Goal: Task Accomplishment & Management: Use online tool/utility

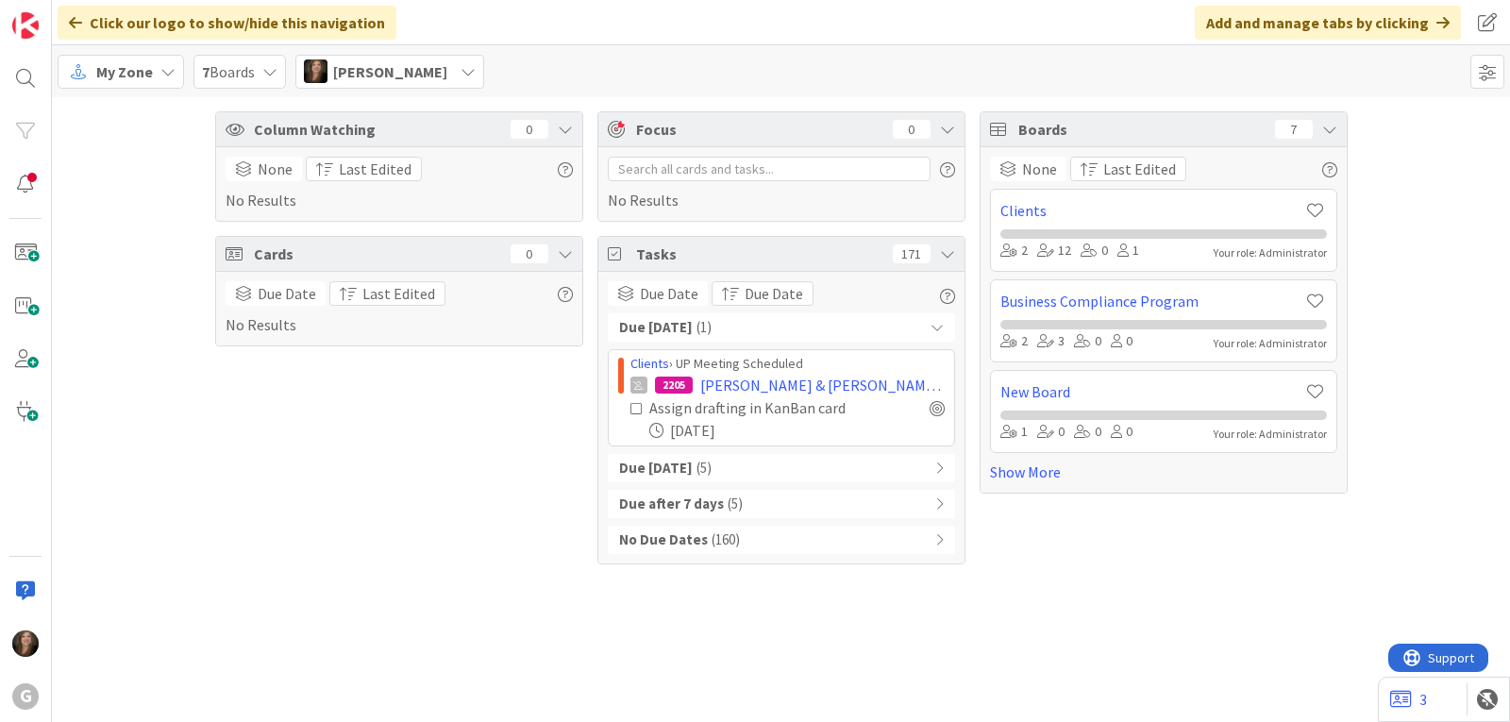
click at [460, 72] on icon at bounding box center [467, 71] width 15 height 15
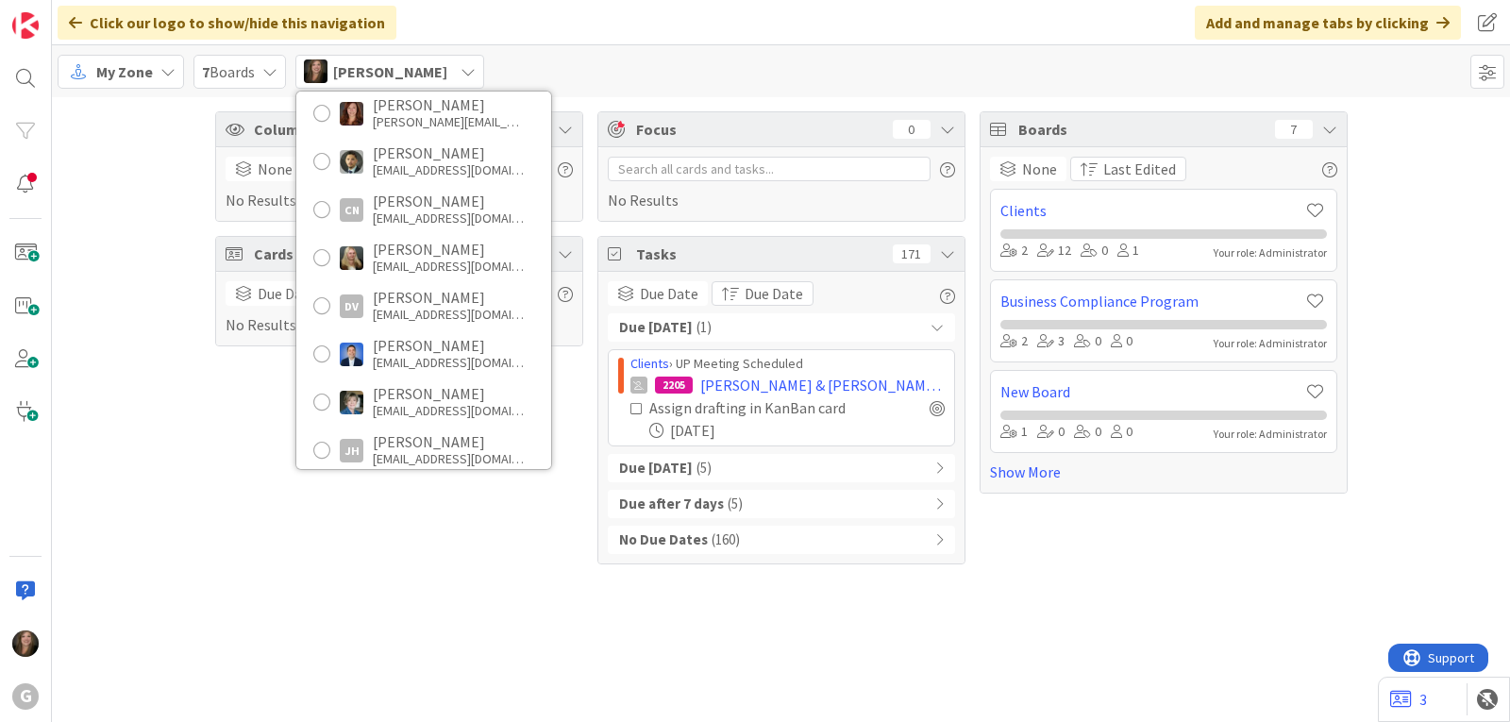
scroll to position [377, 0]
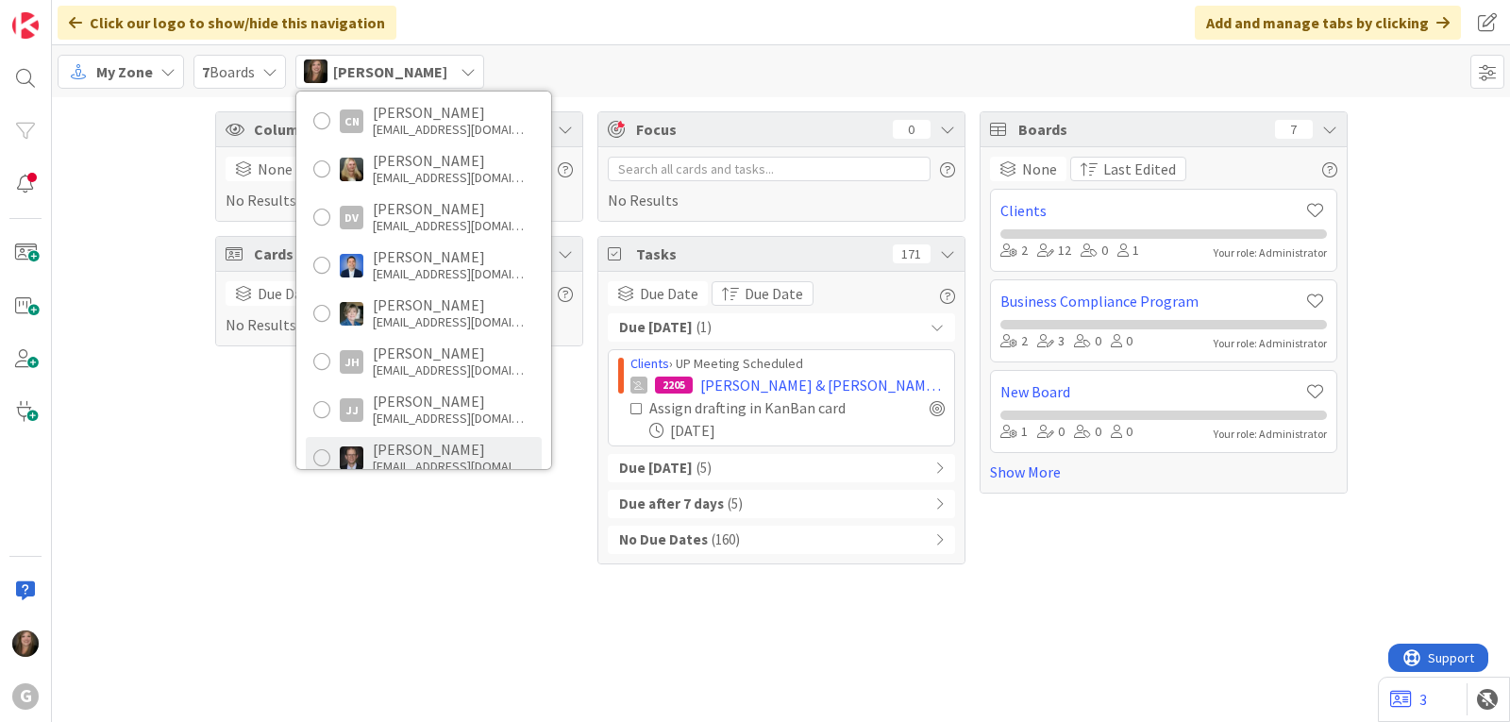
click at [412, 446] on div "[PERSON_NAME]" at bounding box center [448, 449] width 151 height 17
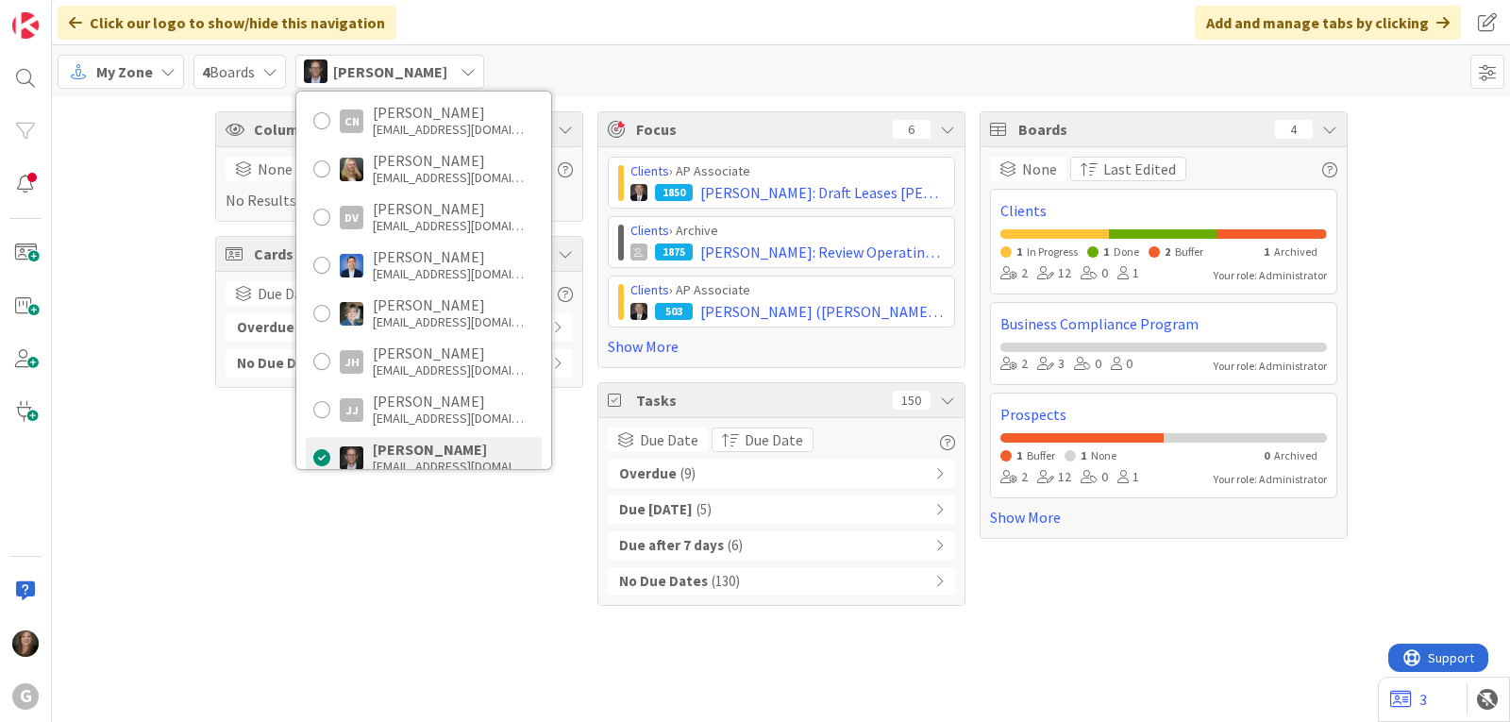
click at [695, 474] on div "Overdue ( 9 )" at bounding box center [781, 473] width 347 height 28
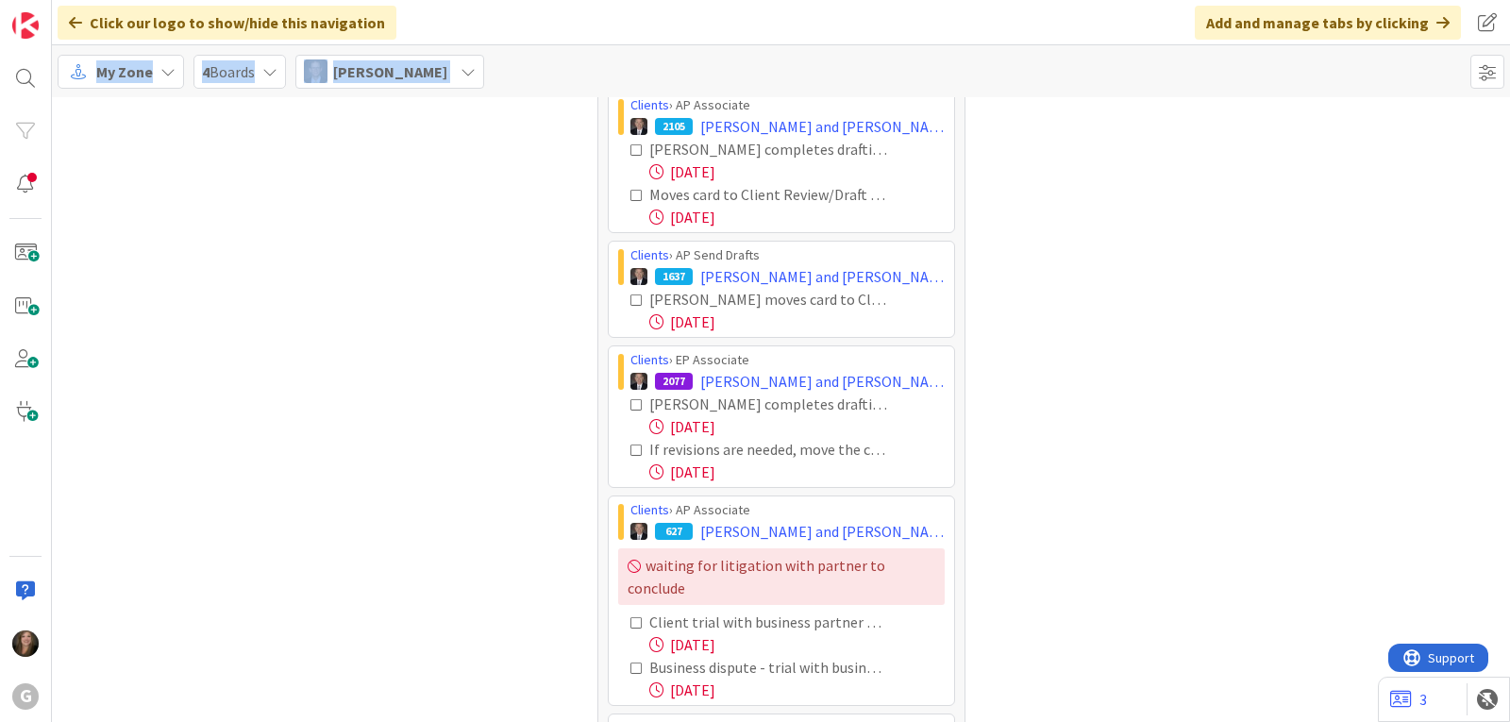
scroll to position [619, 0]
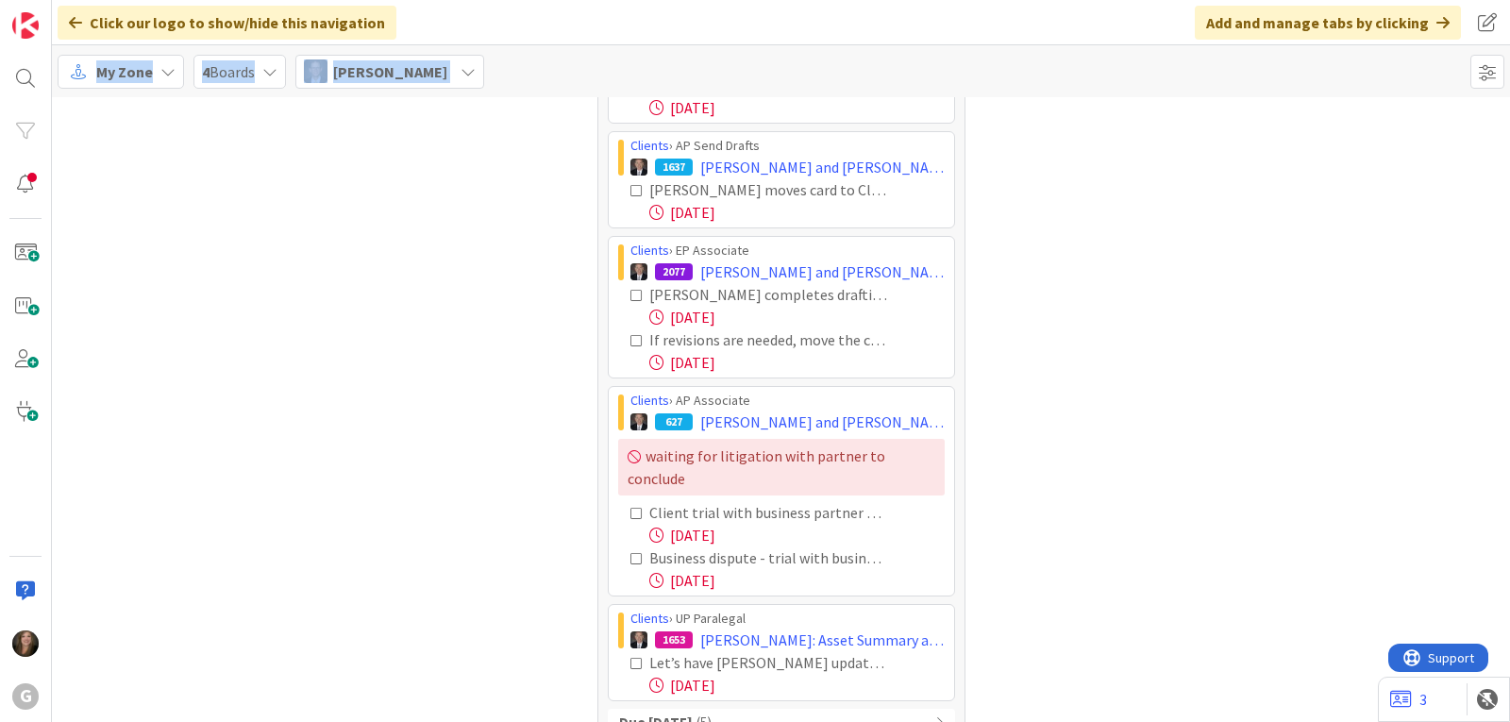
drag, startPoint x: 617, startPoint y: 512, endPoint x: 869, endPoint y: 672, distance: 298.1
click at [869, 672] on div "Clients › AP Associate 2068 [PERSON_NAME] and [PERSON_NAME]: AP Summaries [PERS…" at bounding box center [781, 288] width 347 height 825
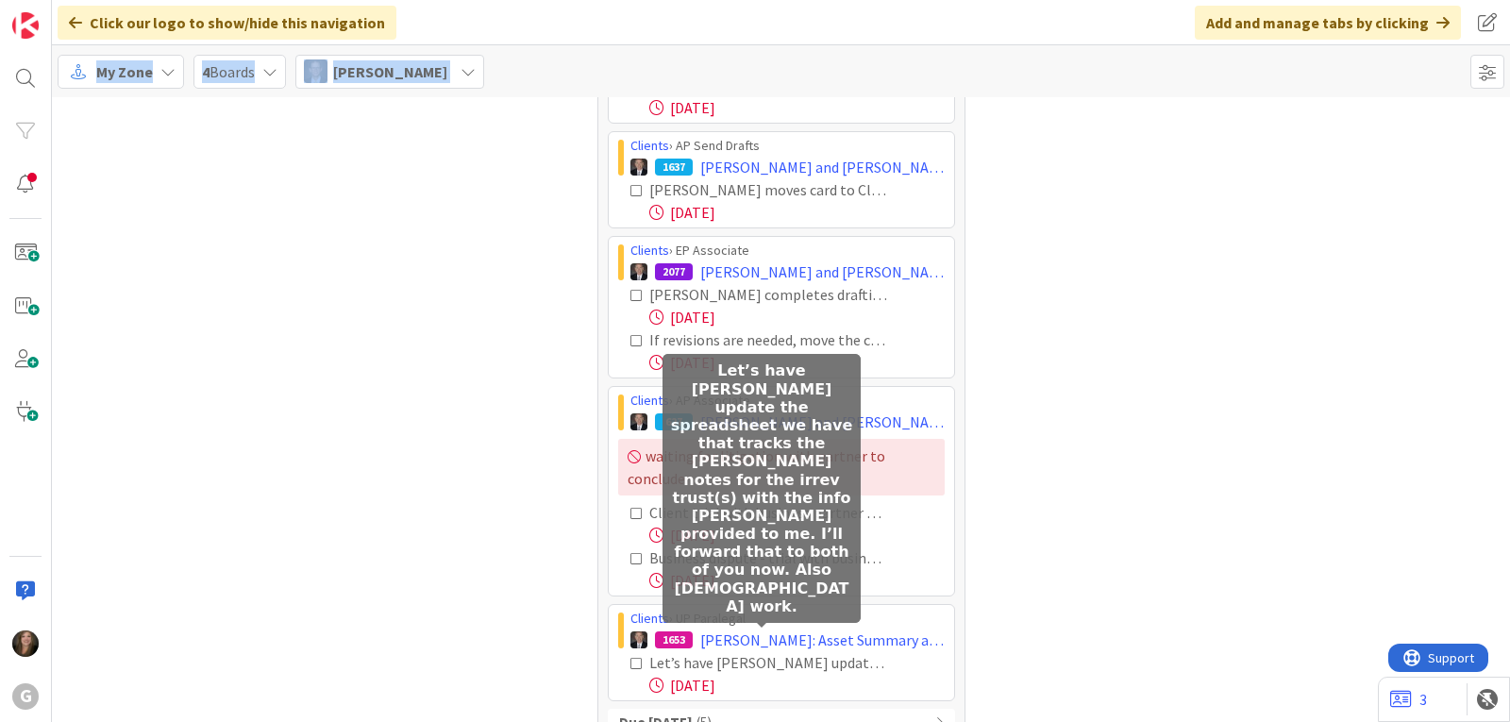
copy div "Loremip › DO Sitametco 9226 Adipisc, Elit sed Doeiusm: TE Incididun Utla Etdo M…"
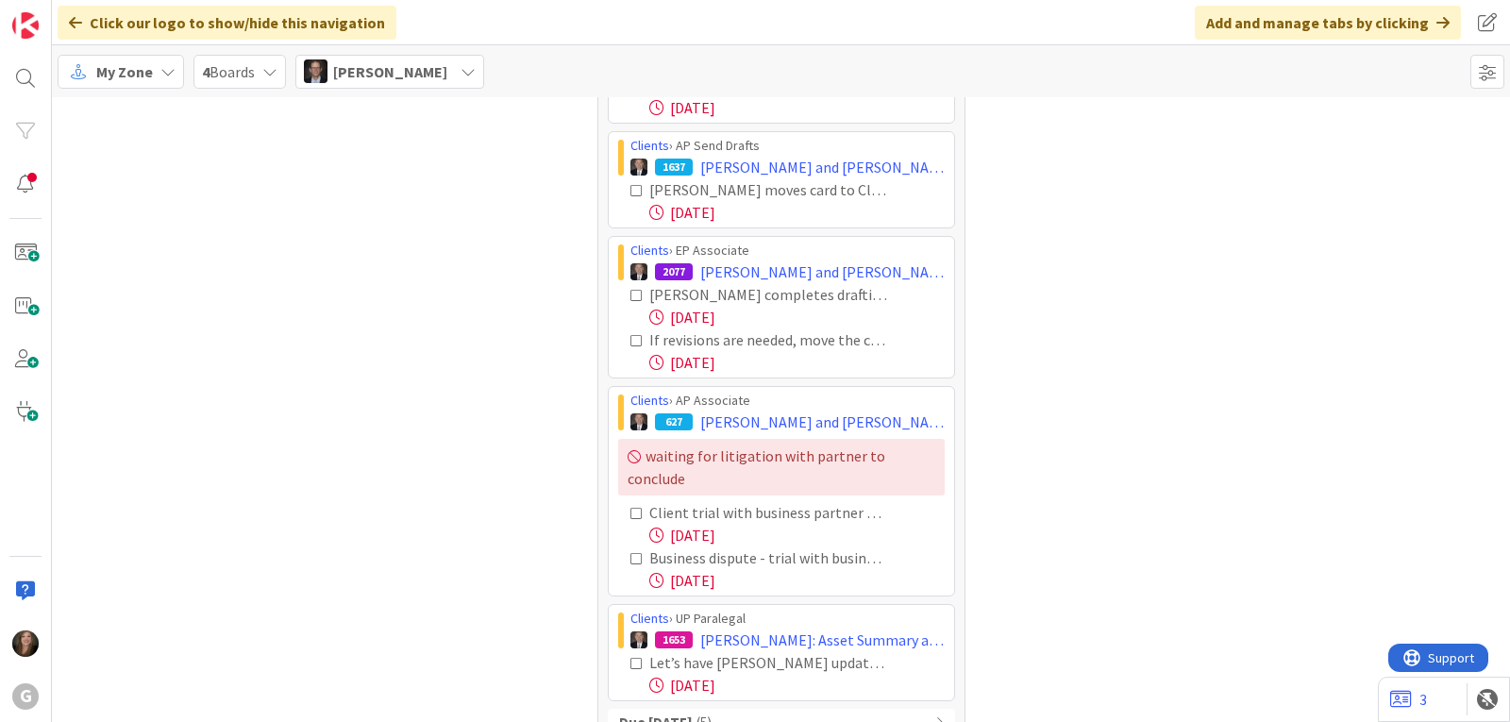
click at [1123, 241] on div "Boards 4 None Last Edited Clients 1 In Progress 1 Done 2 Buffer 1 Archived 2 12…" at bounding box center [1163, 155] width 368 height 1327
click at [164, 64] on icon at bounding box center [167, 71] width 15 height 15
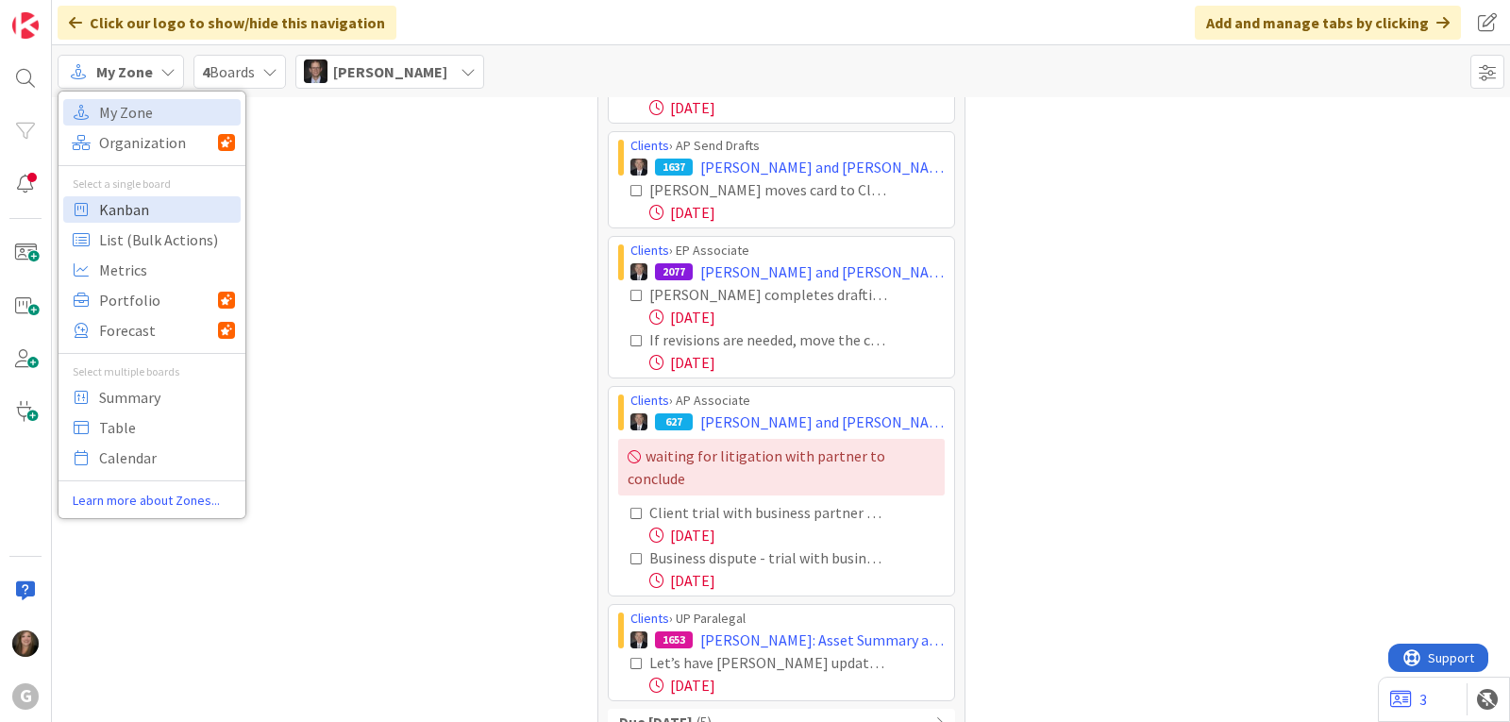
click at [154, 209] on span "Kanban" at bounding box center [167, 209] width 136 height 28
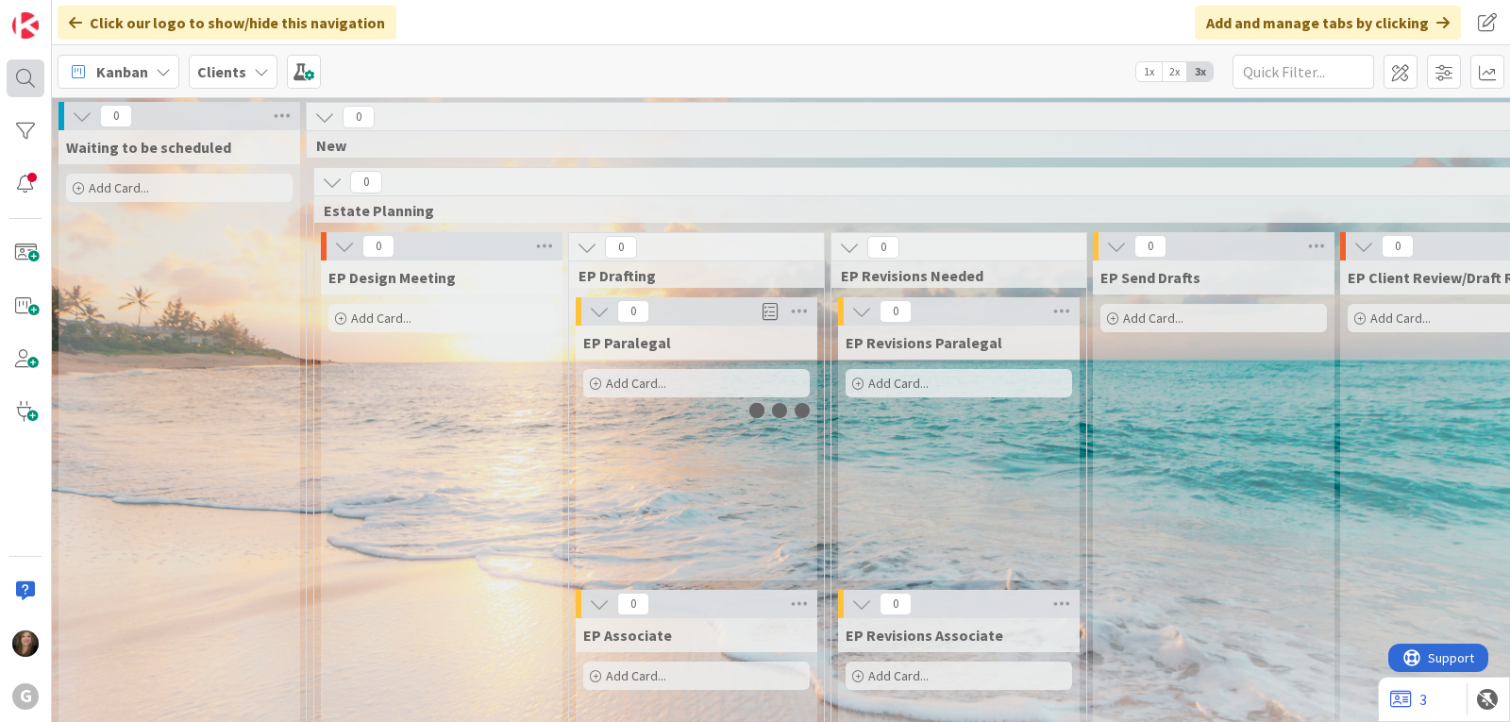
click at [13, 80] on div at bounding box center [26, 78] width 38 height 38
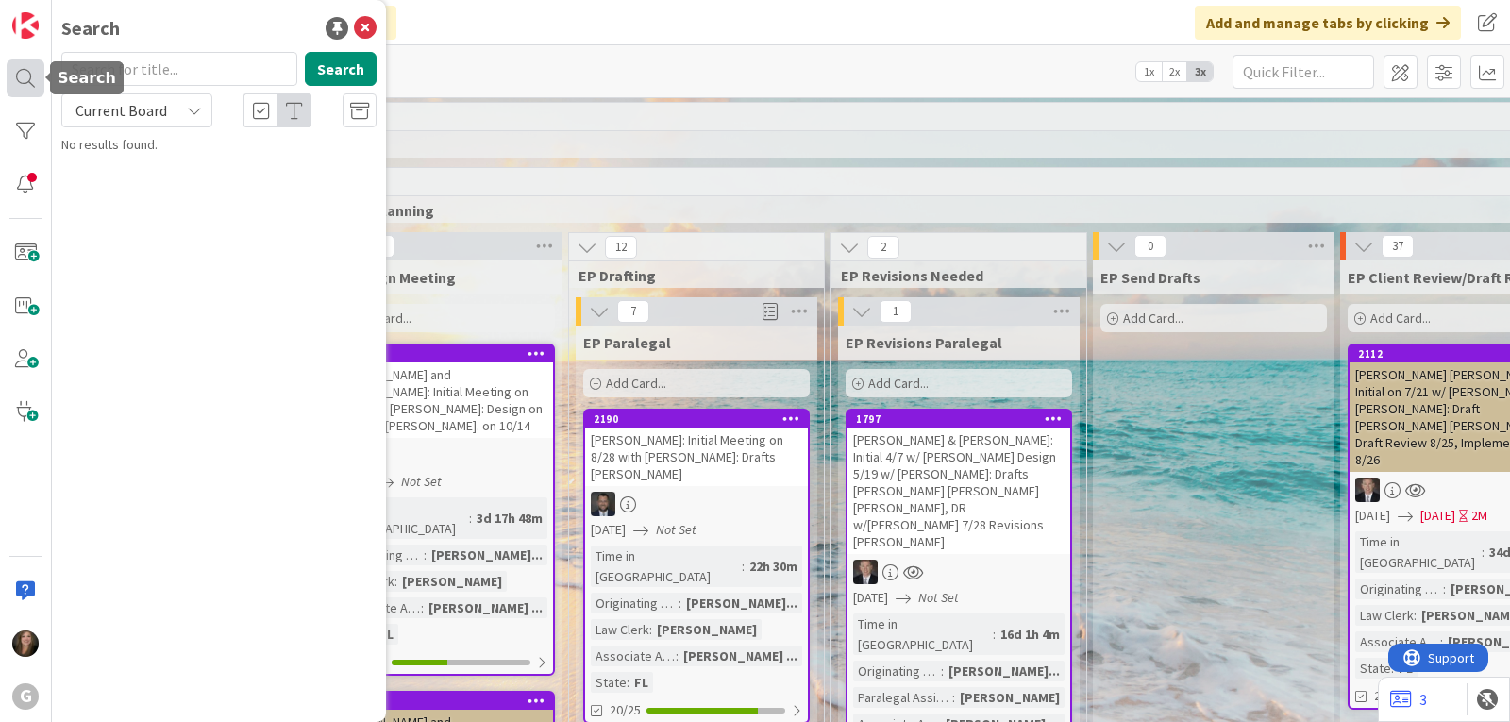
click at [26, 79] on div at bounding box center [26, 78] width 38 height 38
click at [171, 60] on input "text" at bounding box center [179, 69] width 236 height 34
type input "[PERSON_NAME]"
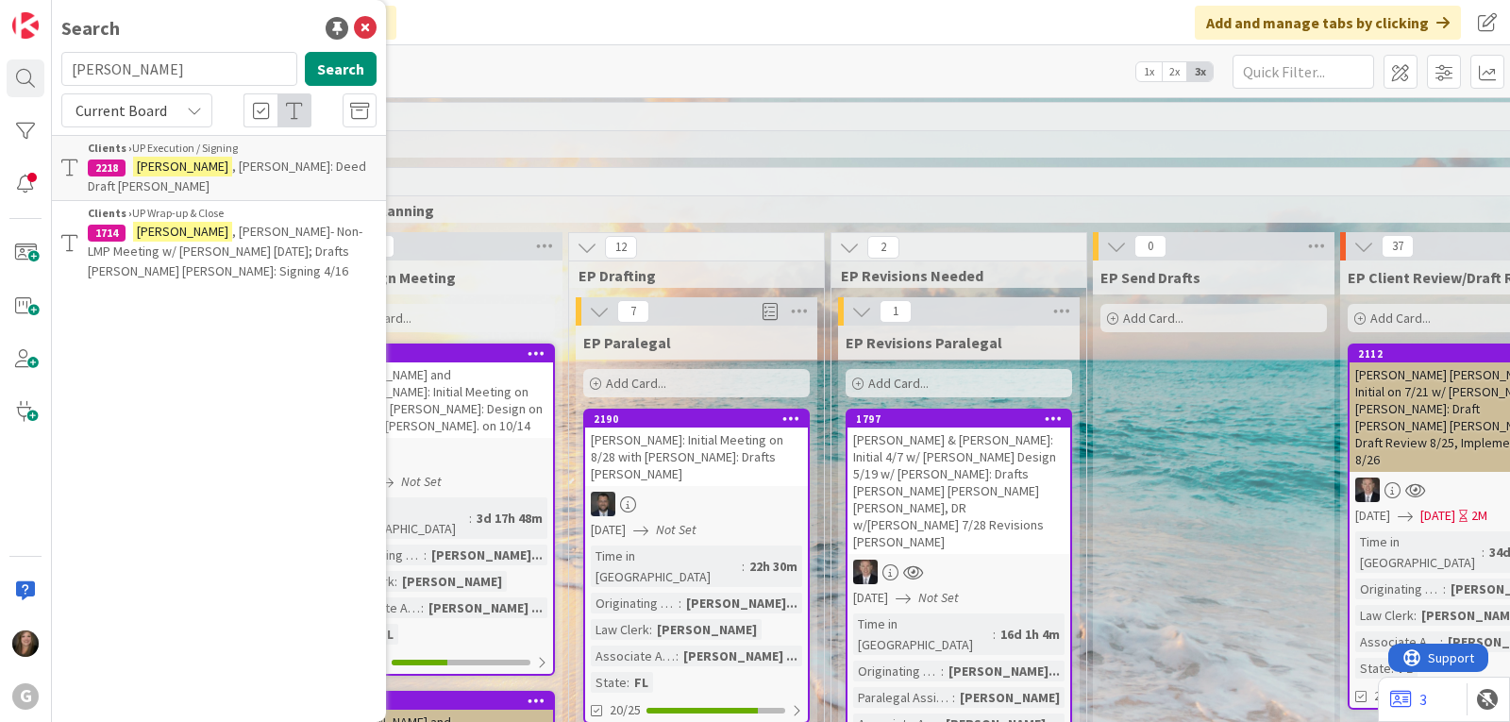
click at [252, 160] on span ", [PERSON_NAME]: Deed Draft [PERSON_NAME]" at bounding box center [227, 176] width 278 height 37
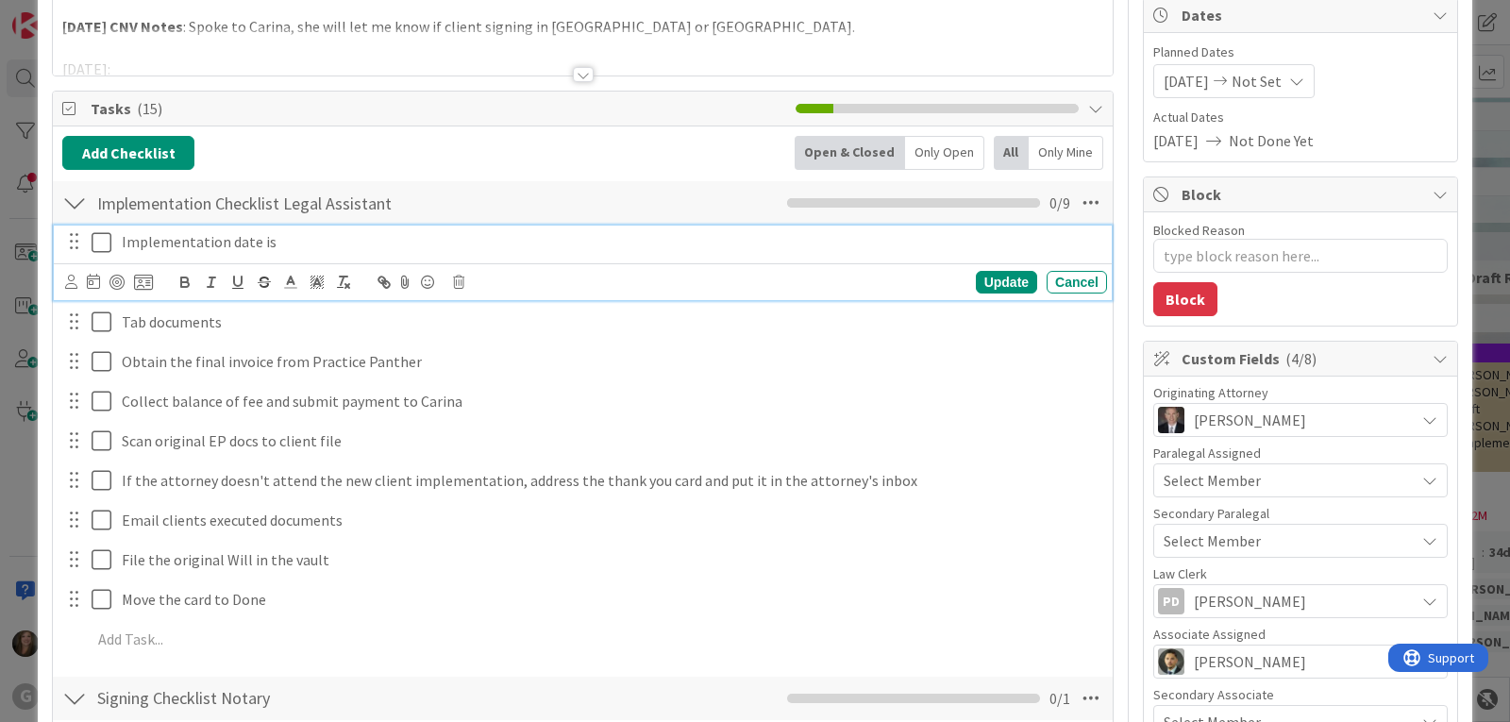
click at [221, 242] on p "Implementation date is" at bounding box center [610, 242] width 977 height 22
click at [71, 279] on icon at bounding box center [71, 282] width 12 height 14
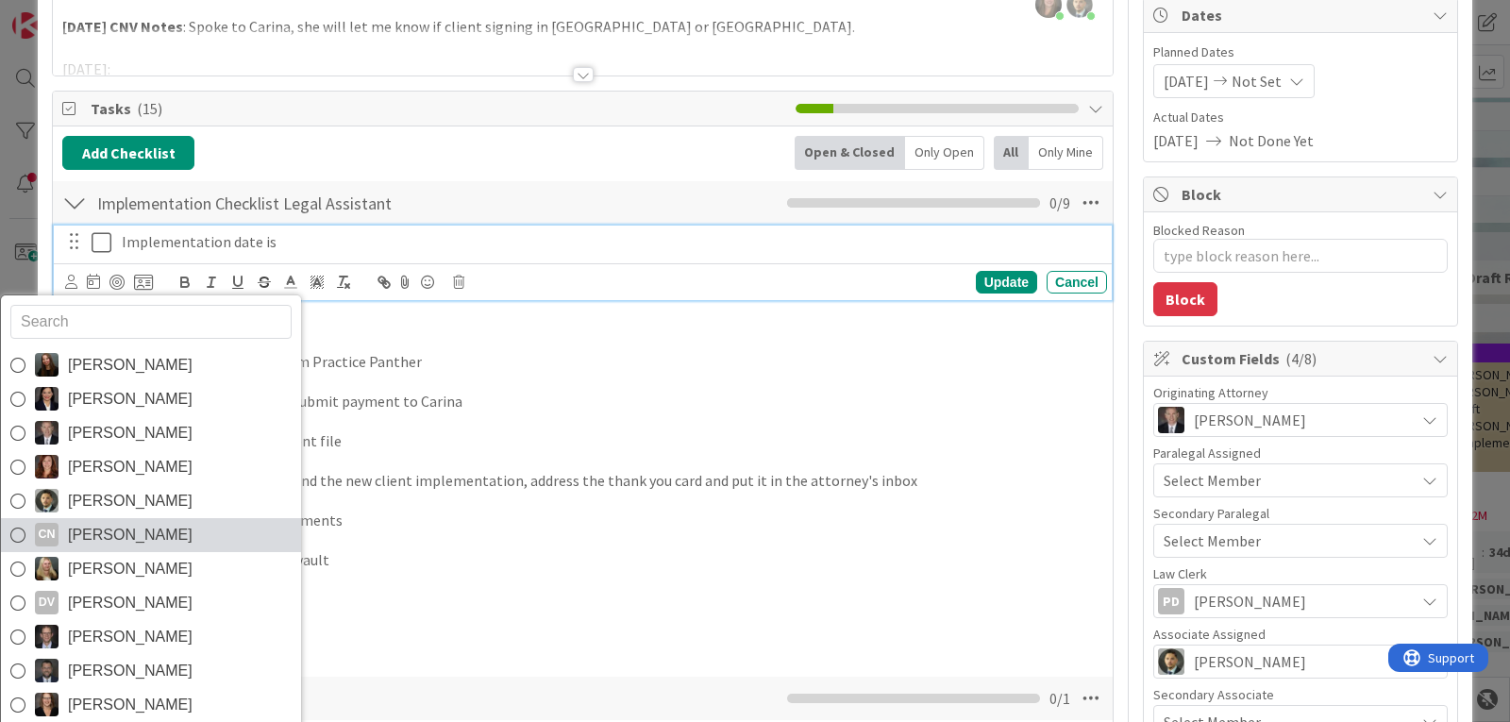
click at [92, 535] on span "[PERSON_NAME]" at bounding box center [130, 535] width 125 height 28
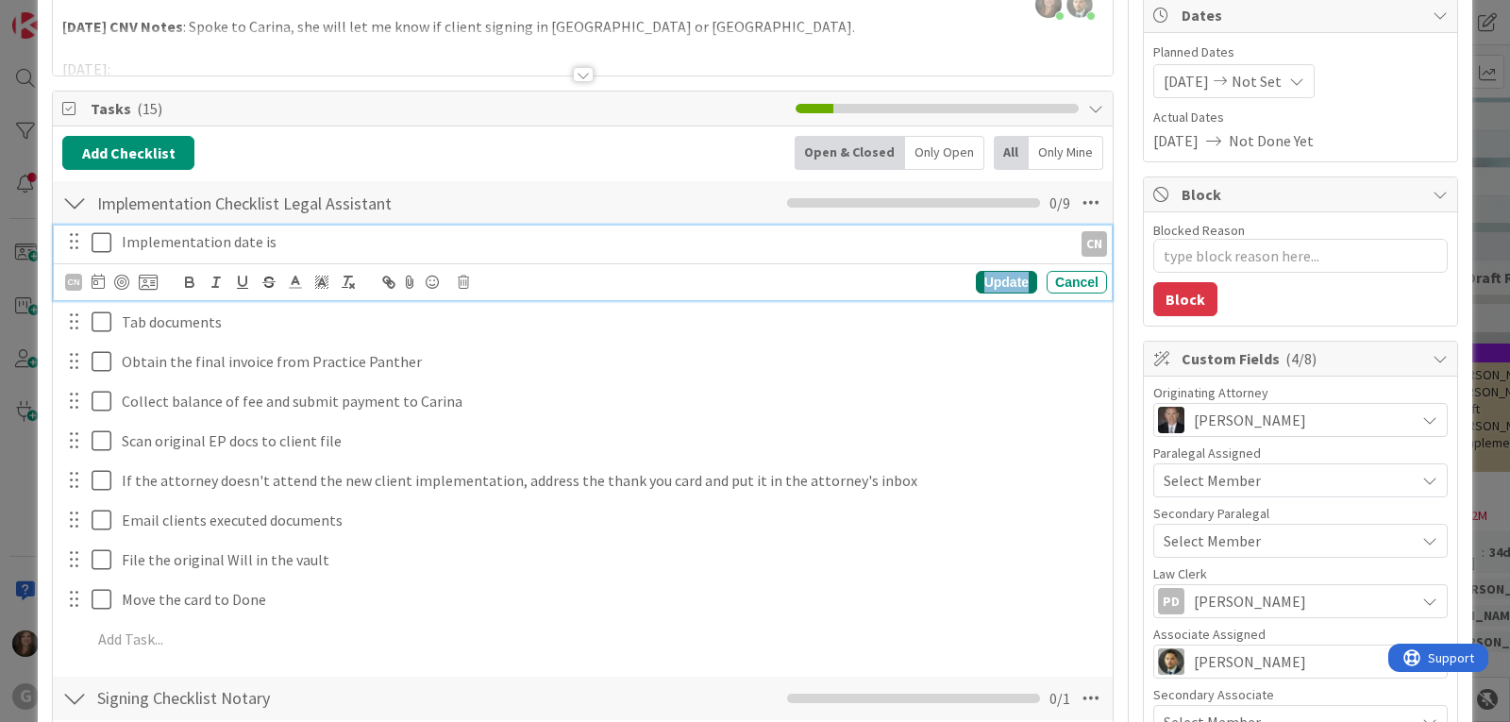
click at [993, 285] on div "Update" at bounding box center [1006, 282] width 61 height 23
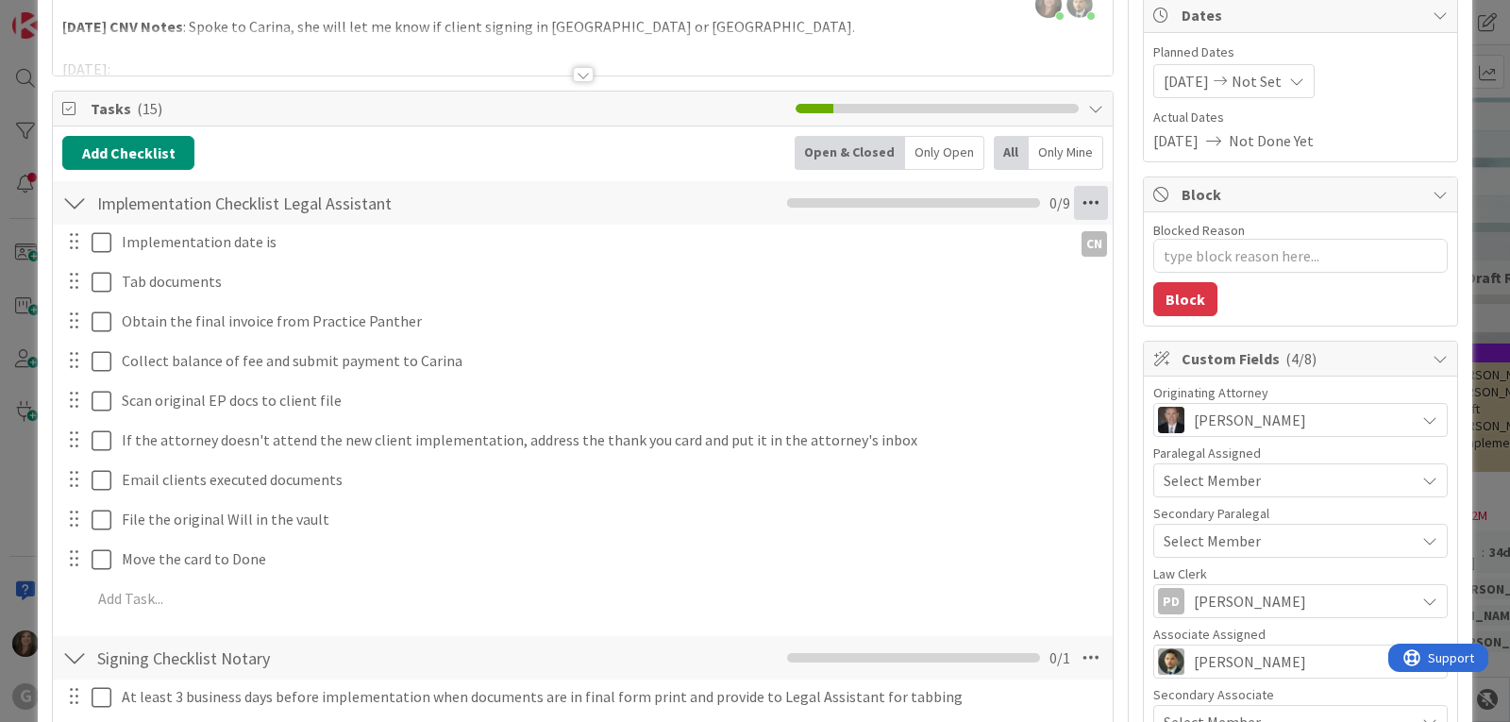
click at [1080, 200] on icon at bounding box center [1091, 203] width 34 height 34
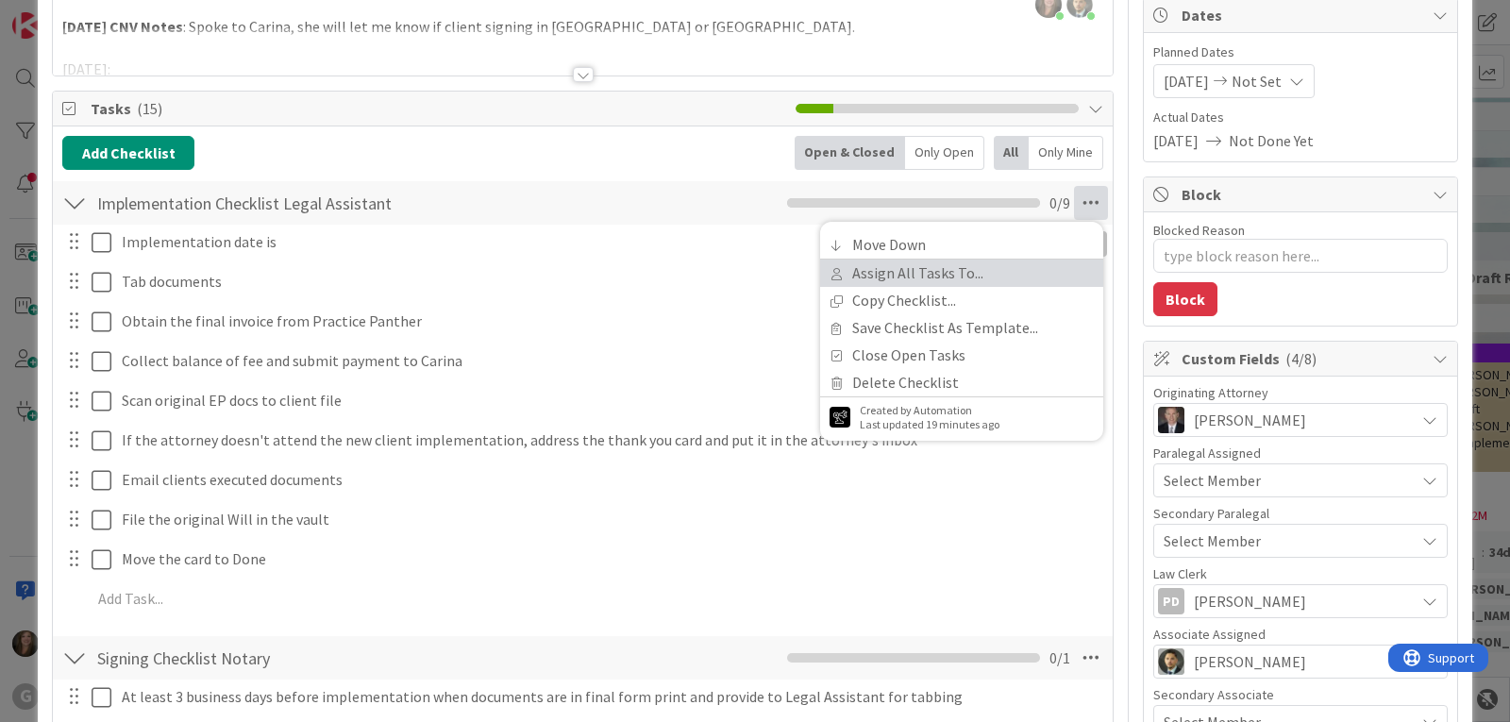
click at [978, 278] on link "Assign All Tasks To..." at bounding box center [961, 272] width 283 height 27
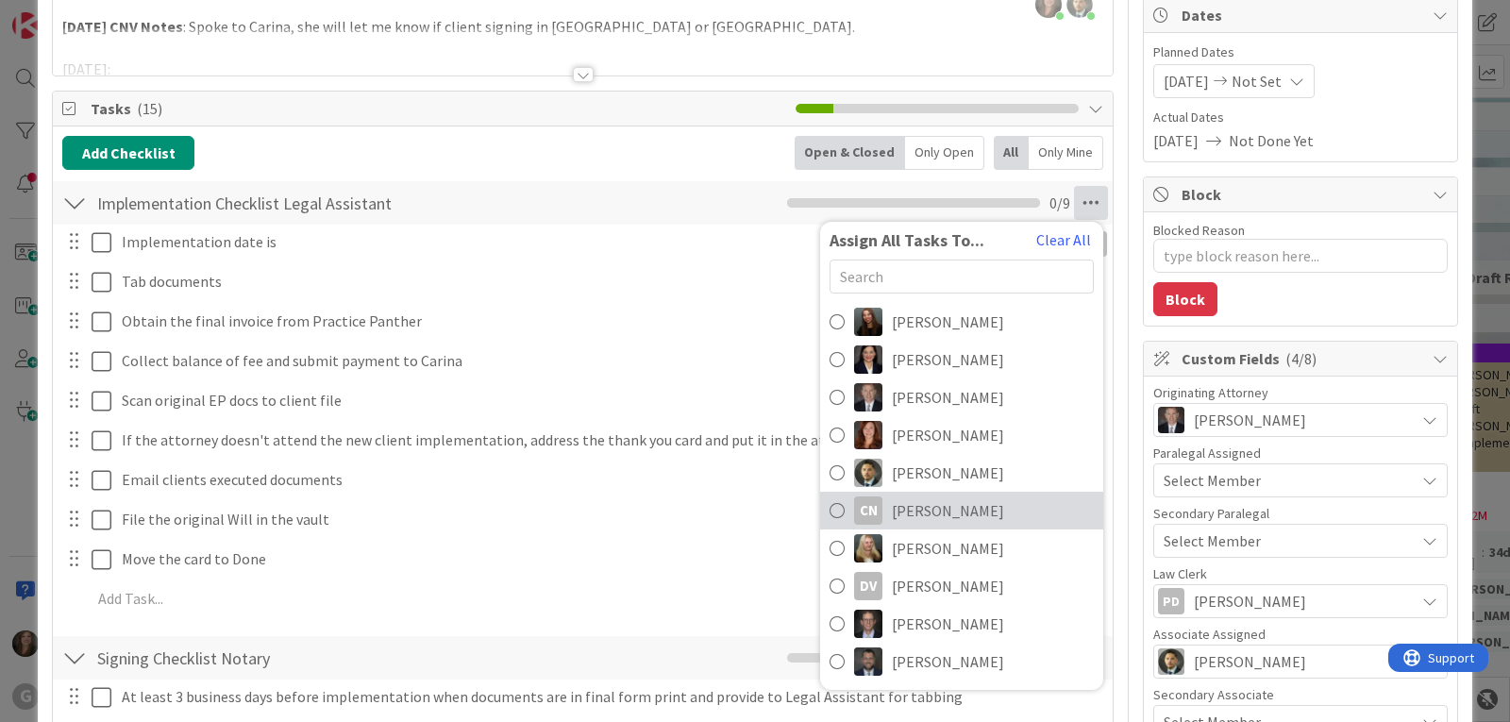
click at [873, 508] on link "CN [PERSON_NAME]" at bounding box center [961, 511] width 283 height 38
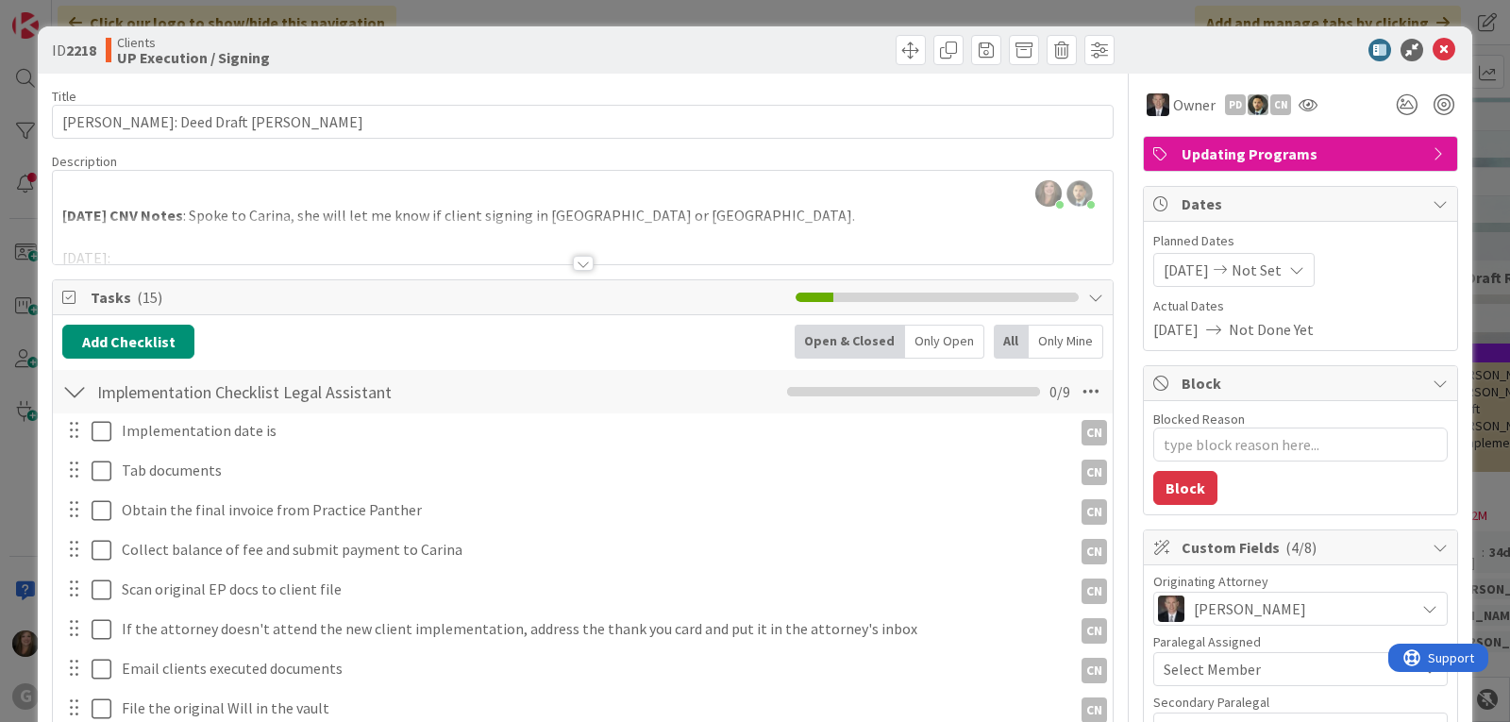
type textarea "x"
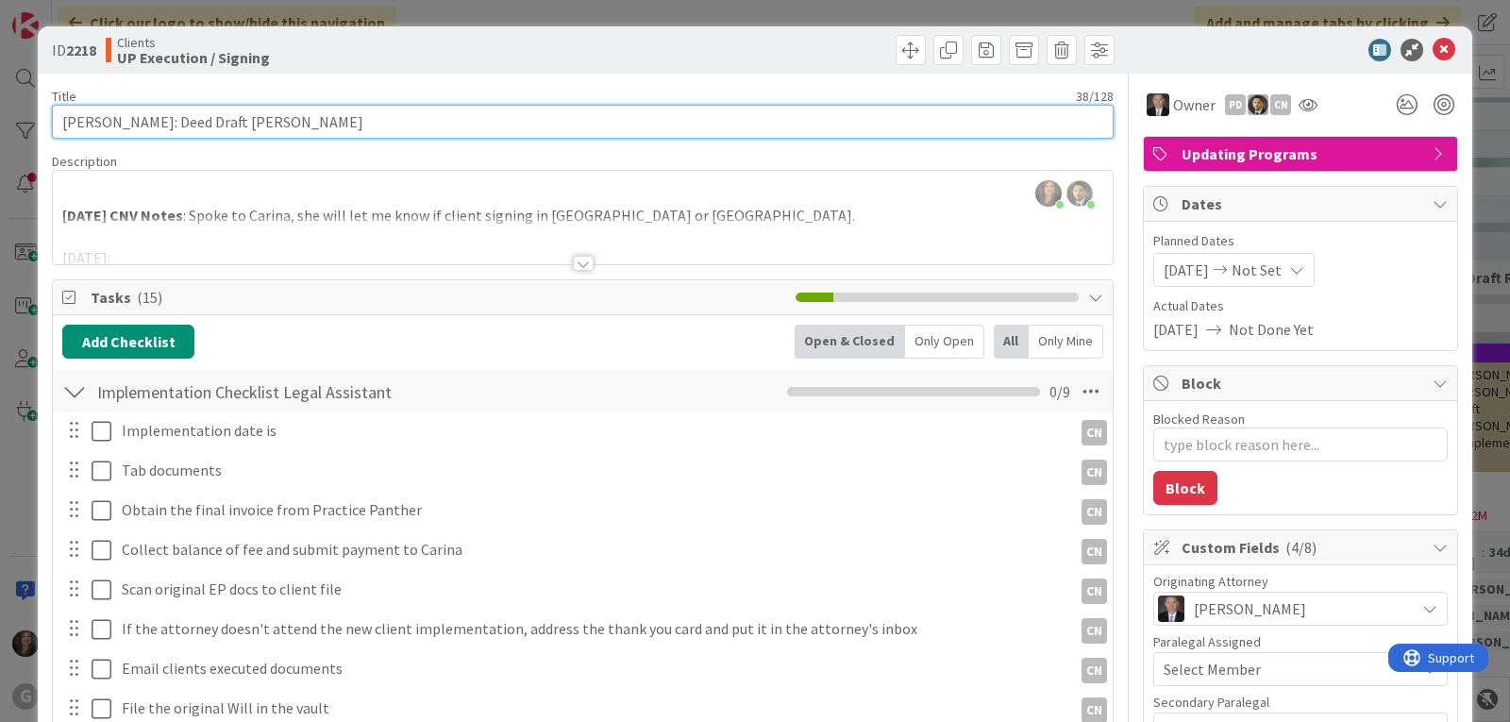
click at [354, 123] on input "[PERSON_NAME]: Deed Draft [PERSON_NAME]" at bounding box center [582, 122] width 1061 height 34
type input "[PERSON_NAME]: Deed Draft [PERSON_NAME]: [PERSON_NAME] to Schedule Signing"
type textarea "x"
type input "[PERSON_NAME]: Deed Draft [PERSON_NAME]: [PERSON_NAME] to Schedule Signing"
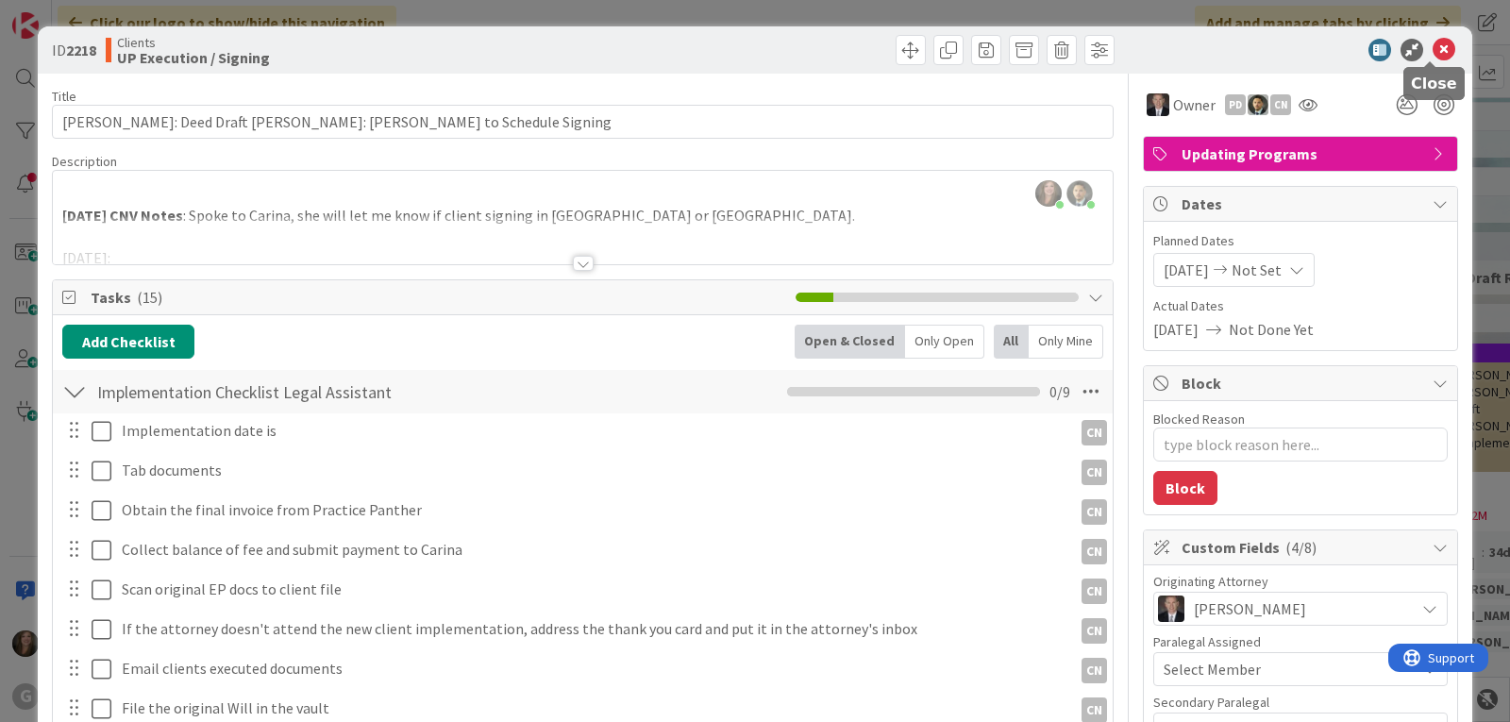
click at [1432, 50] on icon at bounding box center [1443, 50] width 23 height 23
